Goal: Information Seeking & Learning: Learn about a topic

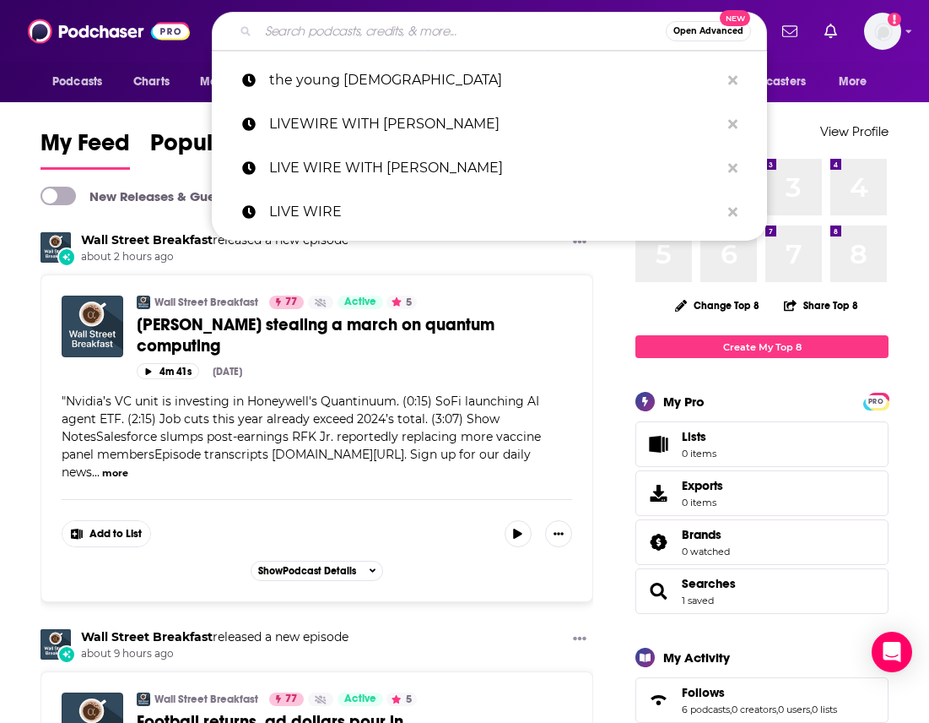
click at [348, 34] on input "Search podcasts, credits, & more..." at bounding box center [462, 31] width 408 height 27
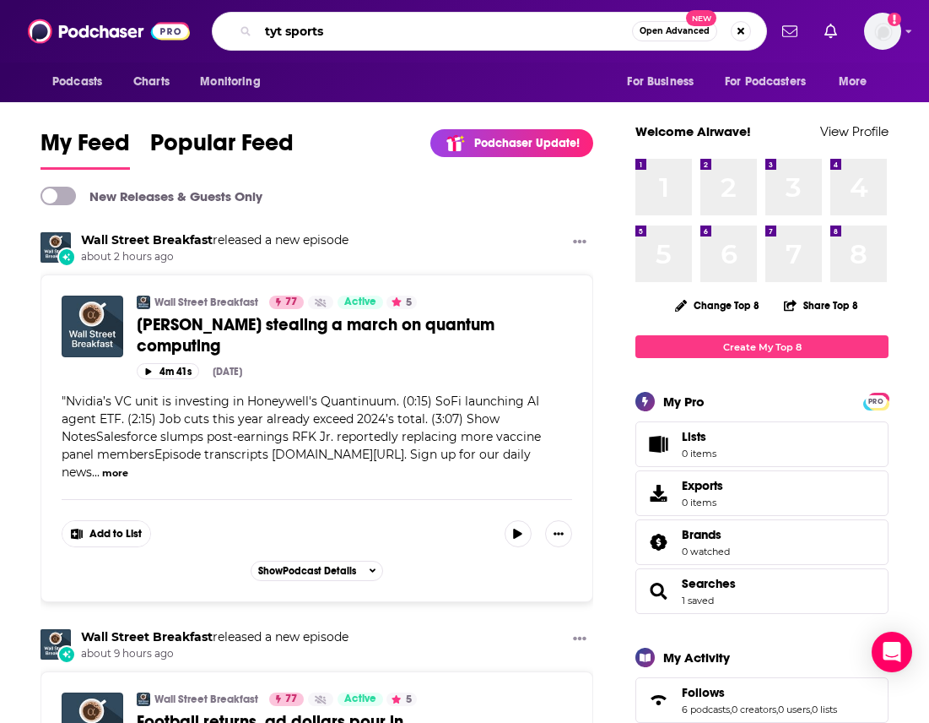
type input "tyt sports"
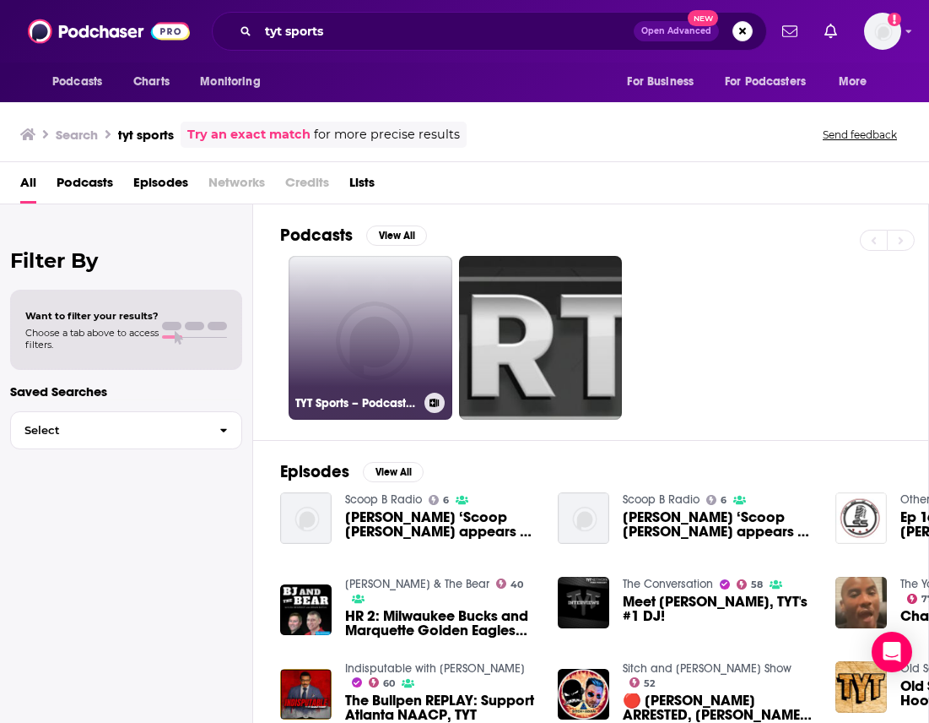
click at [381, 361] on link "TYT Sports – Podcast Audio – TYT Network" at bounding box center [371, 338] width 164 height 164
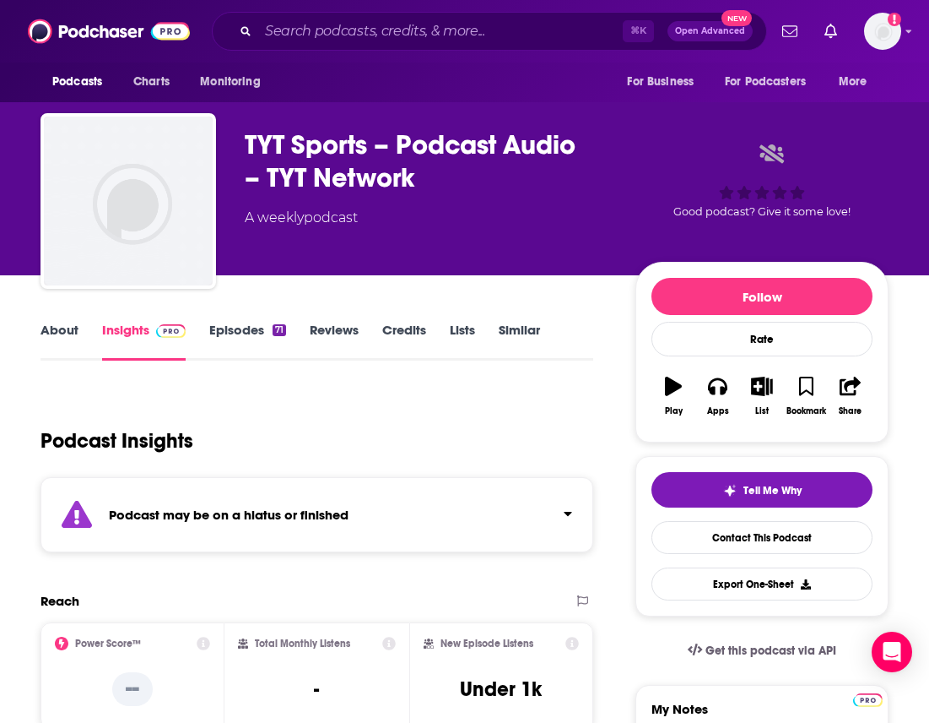
click at [400, 494] on div "Podcast may be on a hiatus or finished" at bounding box center [317, 514] width 553 height 75
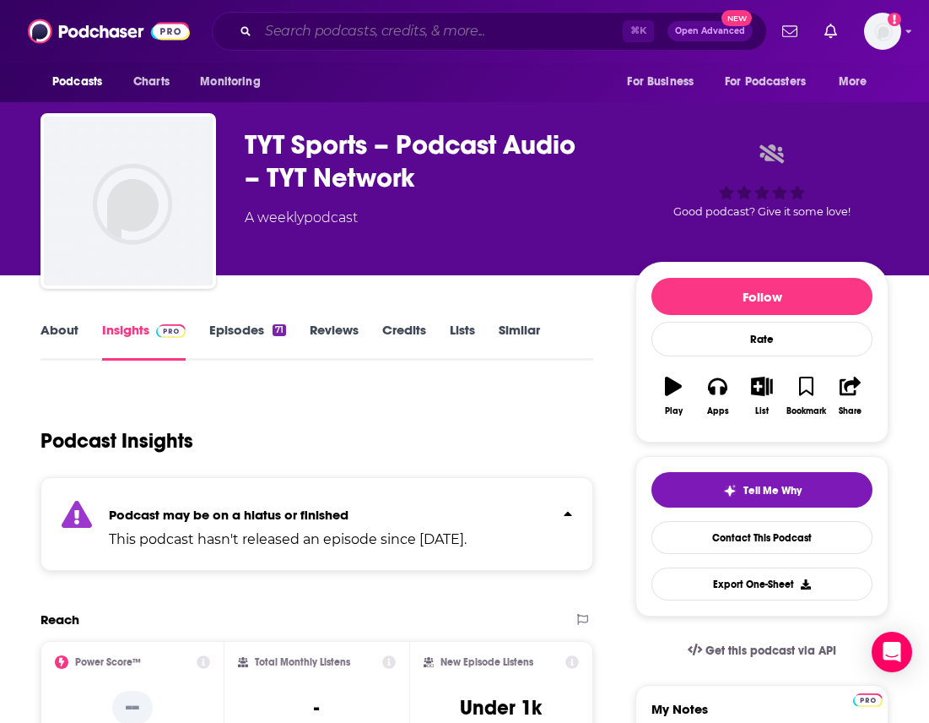
click at [350, 30] on input "Search podcasts, credits, & more..." at bounding box center [440, 31] width 365 height 27
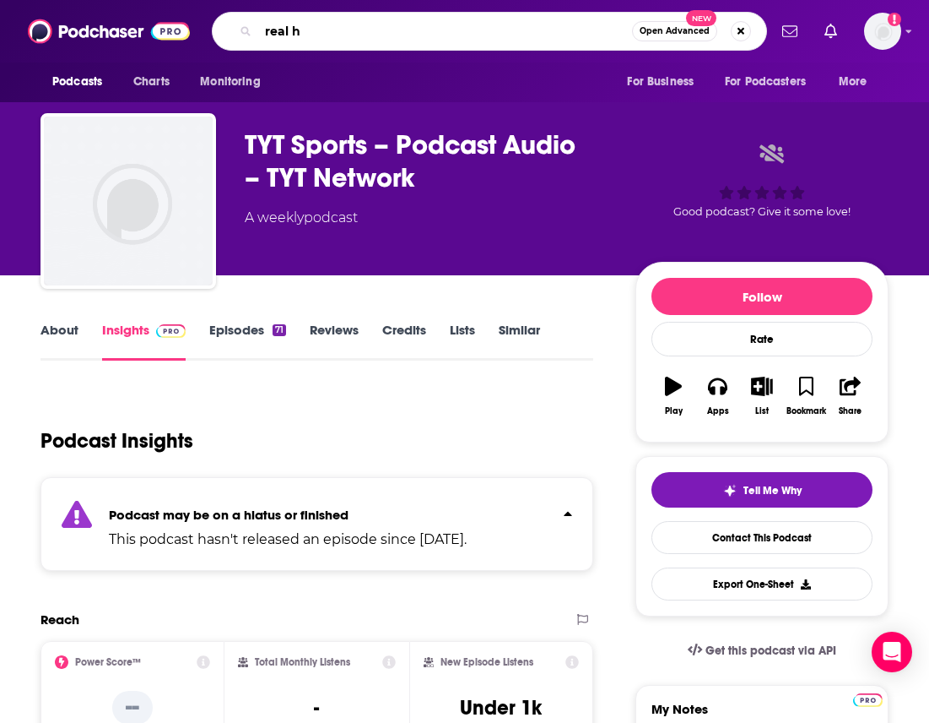
type input "real hq"
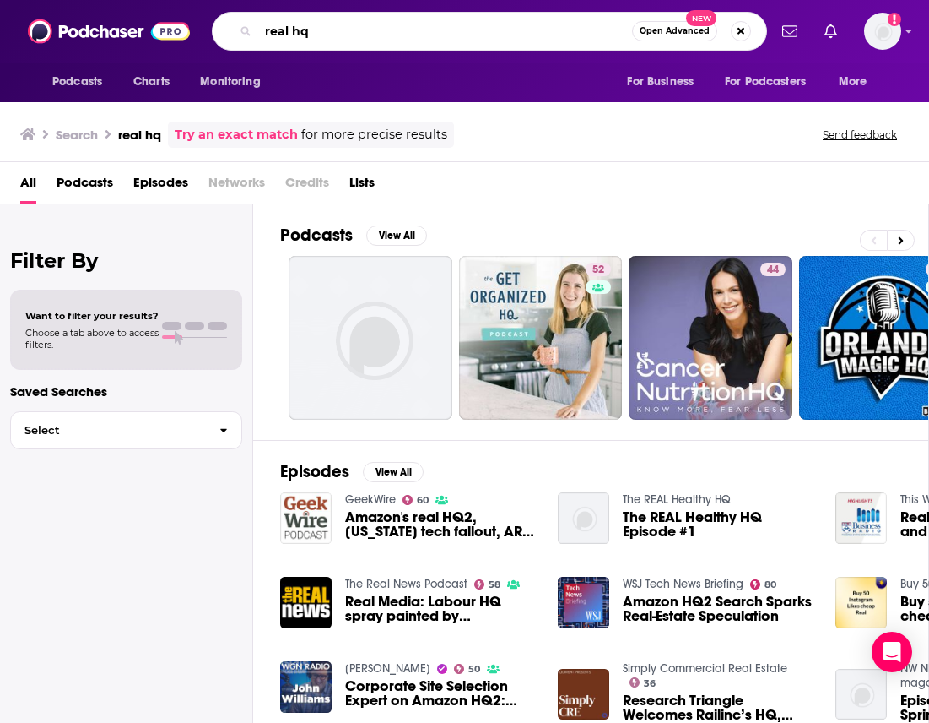
drag, startPoint x: 312, startPoint y: 32, endPoint x: 214, endPoint y: 10, distance: 100.4
click at [214, 10] on div "Podcasts Charts Monitoring real hq Open Advanced New For Business For Podcaster…" at bounding box center [464, 31] width 929 height 62
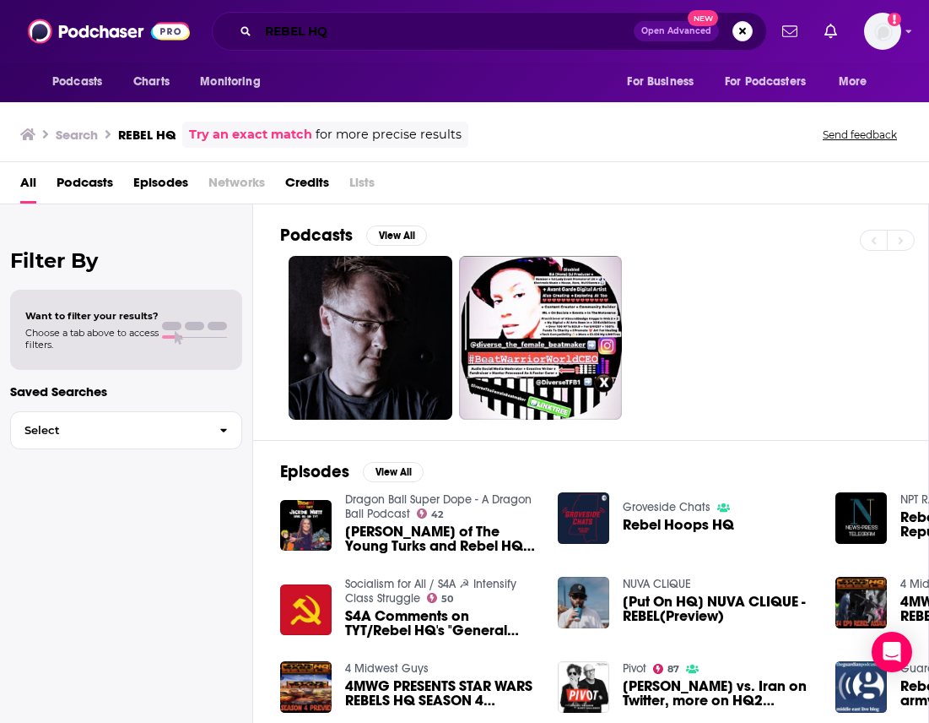
click at [305, 31] on input "REBEL HQ" at bounding box center [446, 31] width 376 height 27
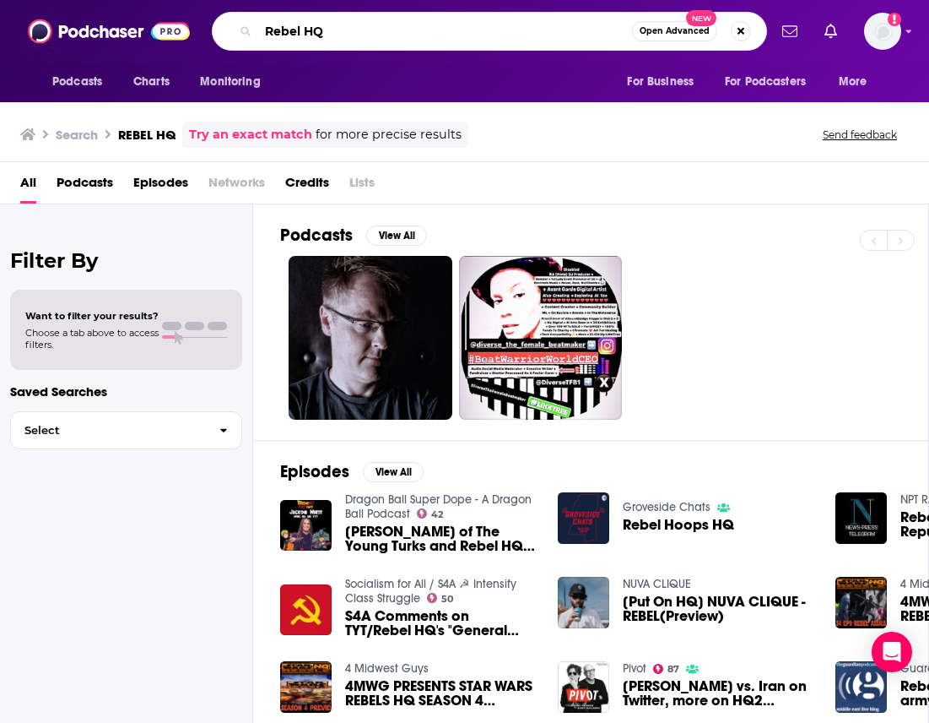
type input "Rebel HQ"
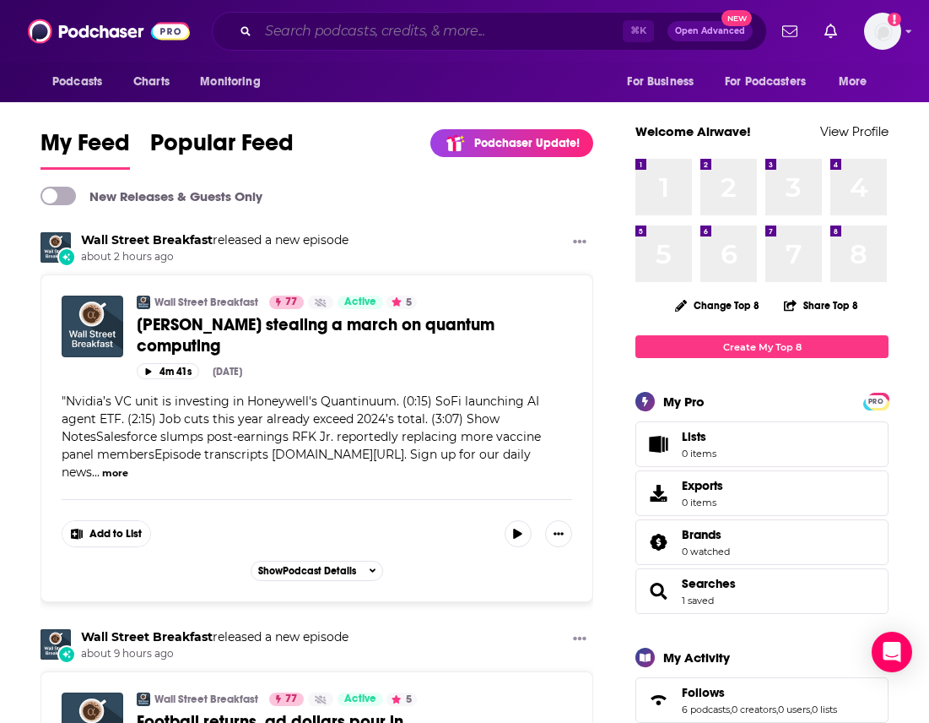
click at [471, 32] on input "Search podcasts, credits, & more..." at bounding box center [440, 31] width 365 height 27
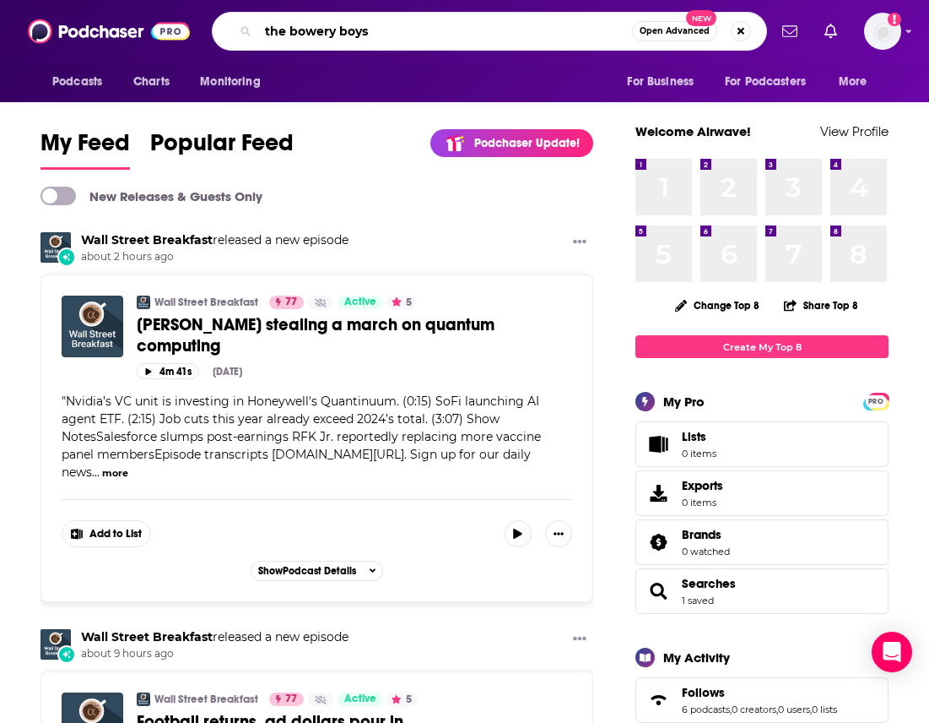
type input "the bowery boys"
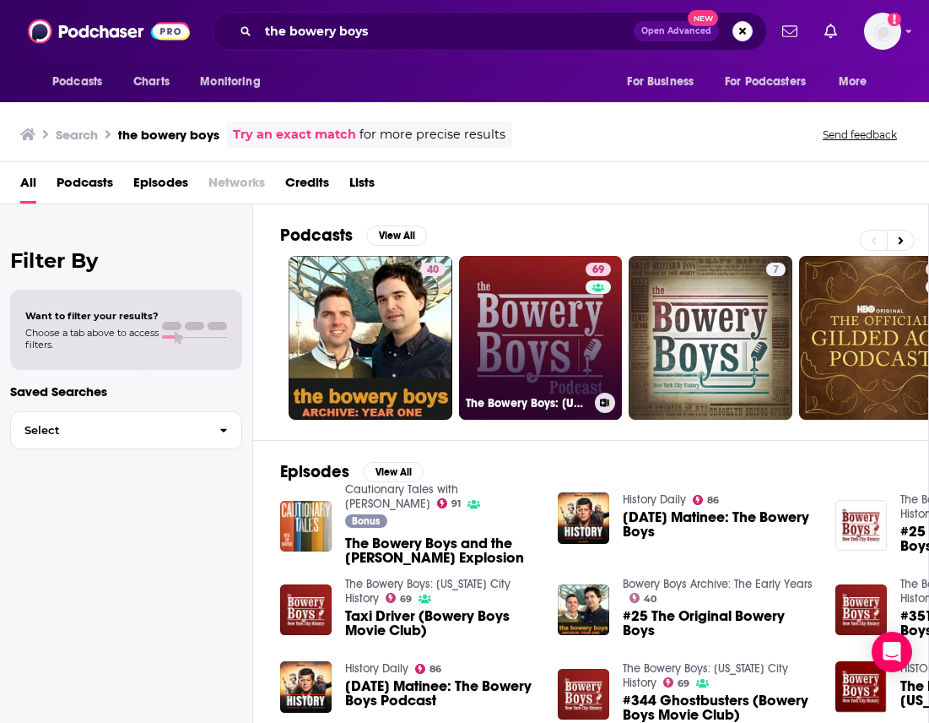
click at [525, 339] on link "69 The Bowery Boys: [US_STATE] City History" at bounding box center [541, 338] width 164 height 164
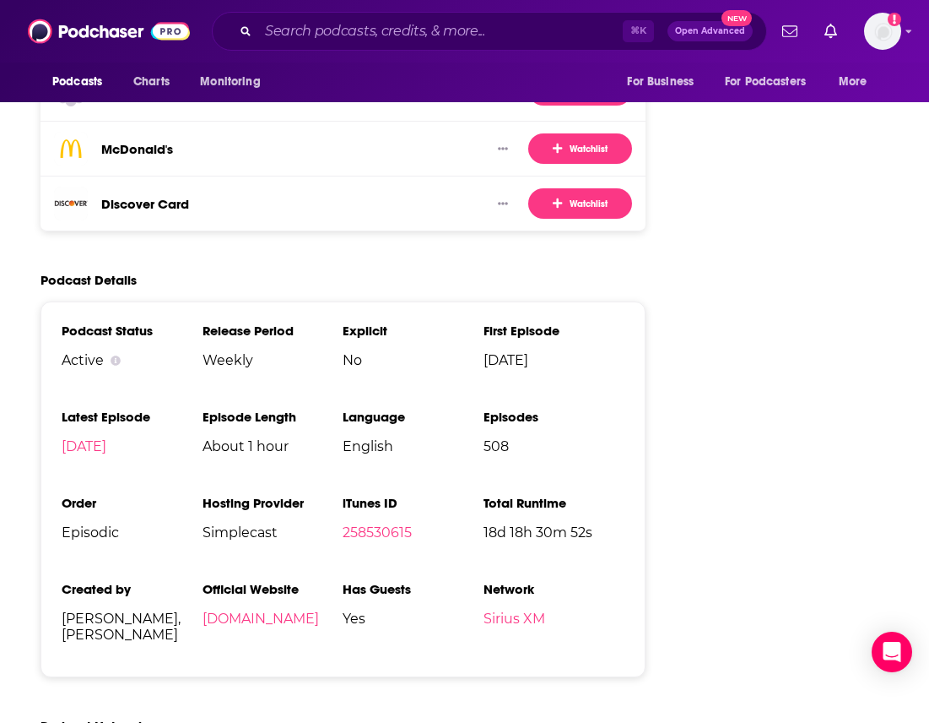
scroll to position [3129, 0]
